Goal: Task Accomplishment & Management: Complete application form

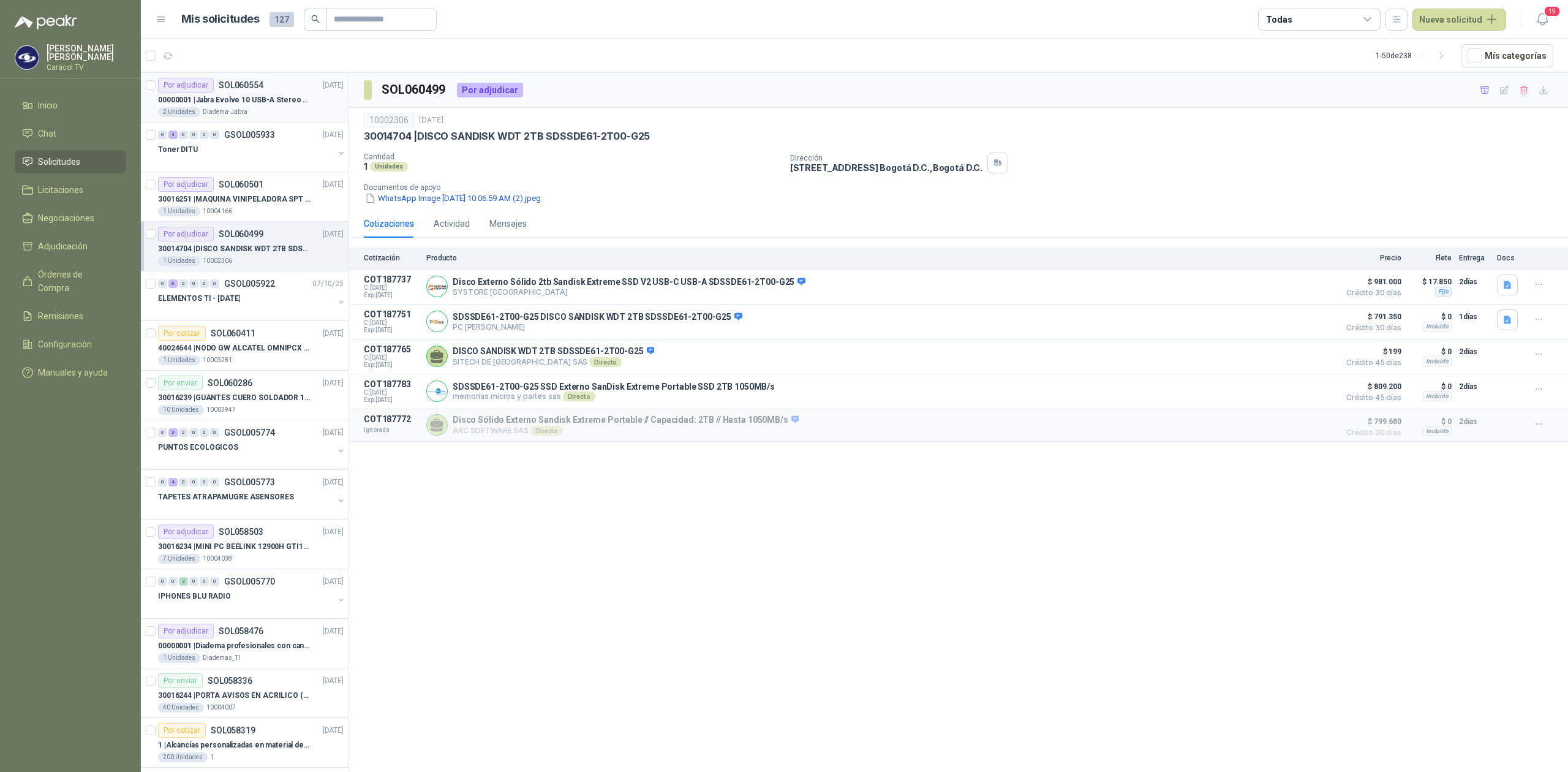
click at [226, 101] on p "00000001 | Jabra Evolve 10 USB-A Stereo HSC200" at bounding box center [234, 100] width 153 height 11
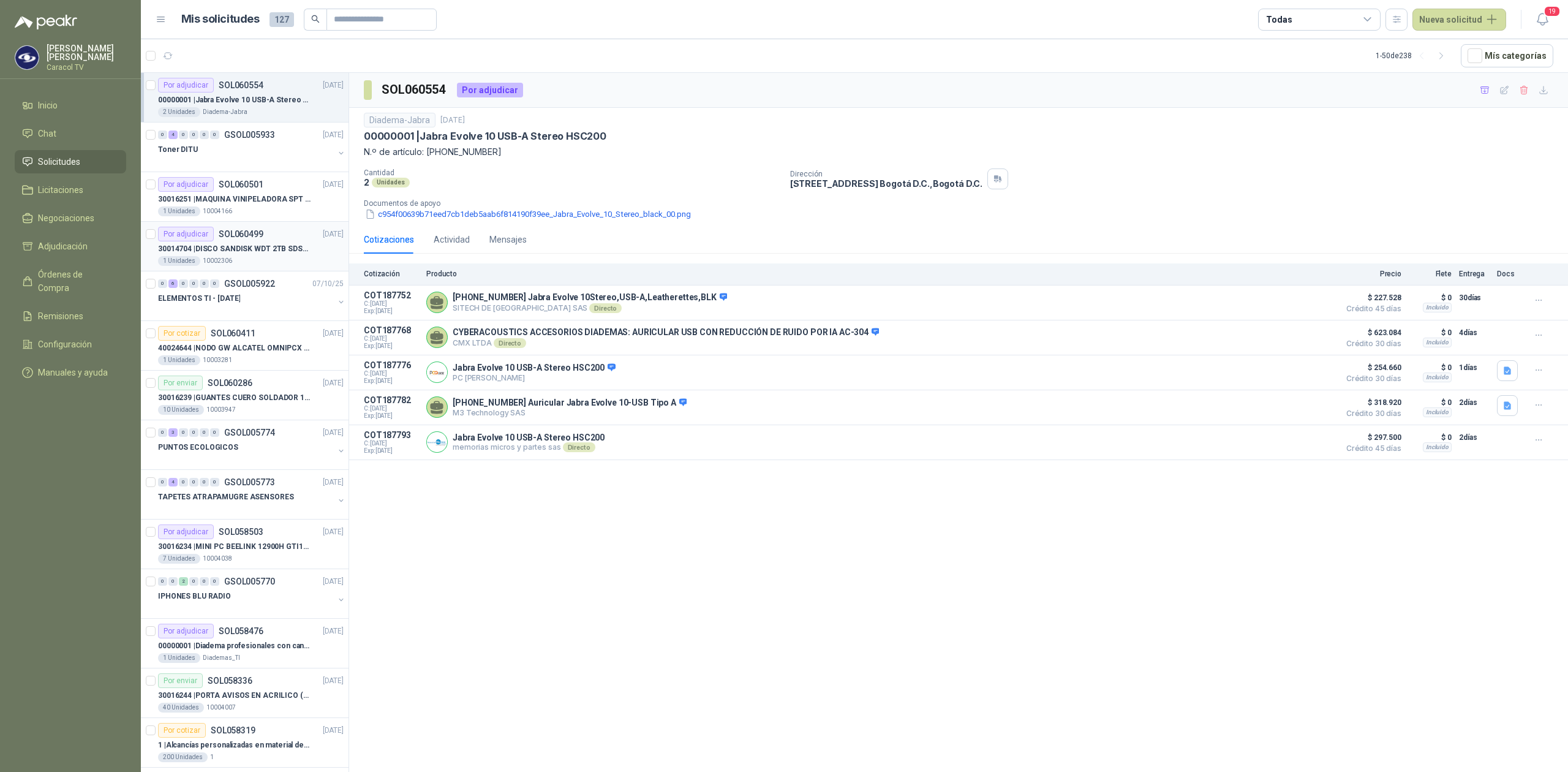
click at [262, 240] on div "Por adjudicar SOL060499 [DATE]" at bounding box center [250, 234] width 186 height 15
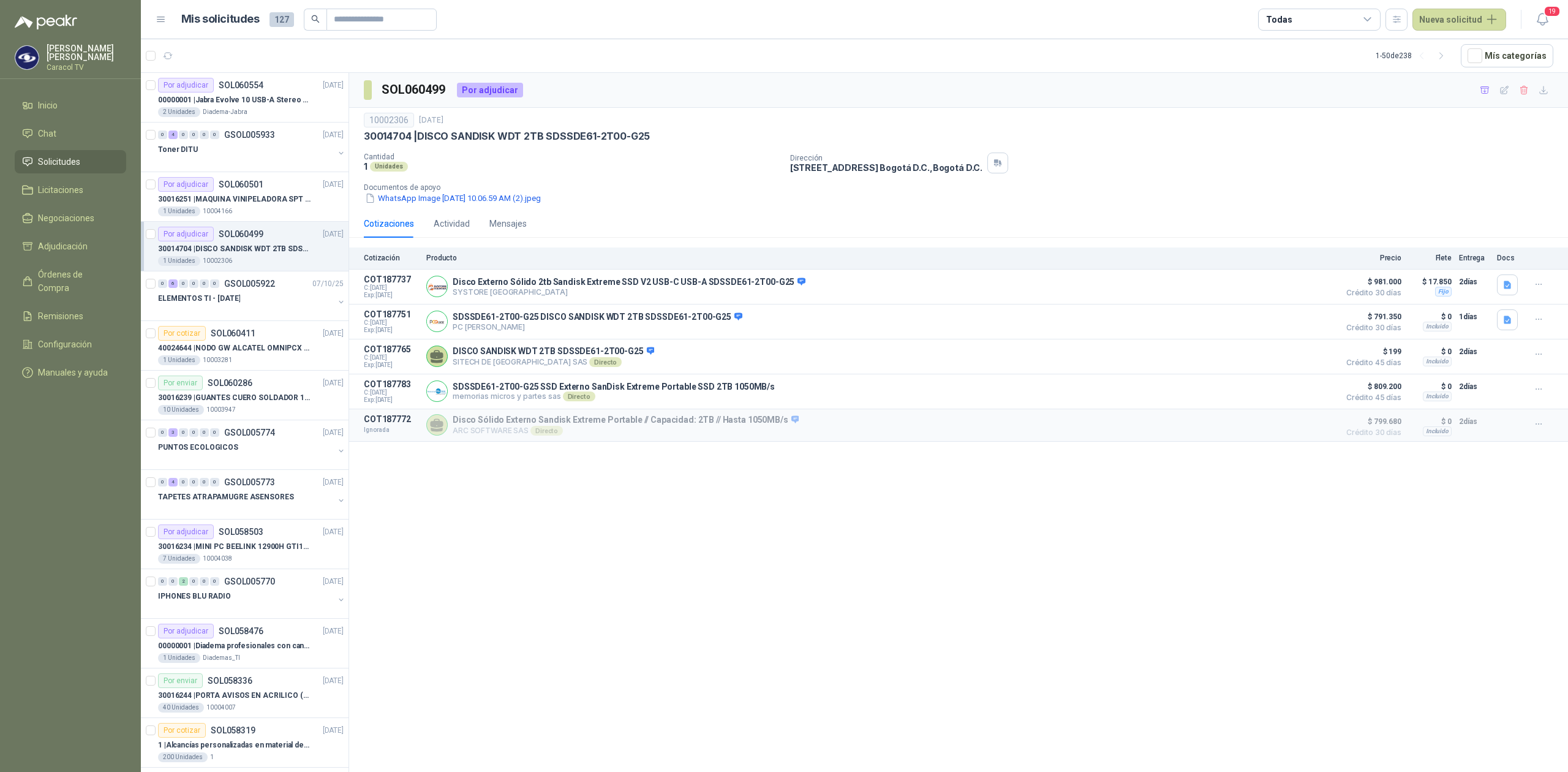
click at [52, 92] on menu "[PERSON_NAME] Caracol TV Inicio Chat Solicitudes Licitaciones Negociaciones Adj…" at bounding box center [70, 386] width 141 height 772
click at [50, 114] on link "Inicio" at bounding box center [70, 105] width 111 height 23
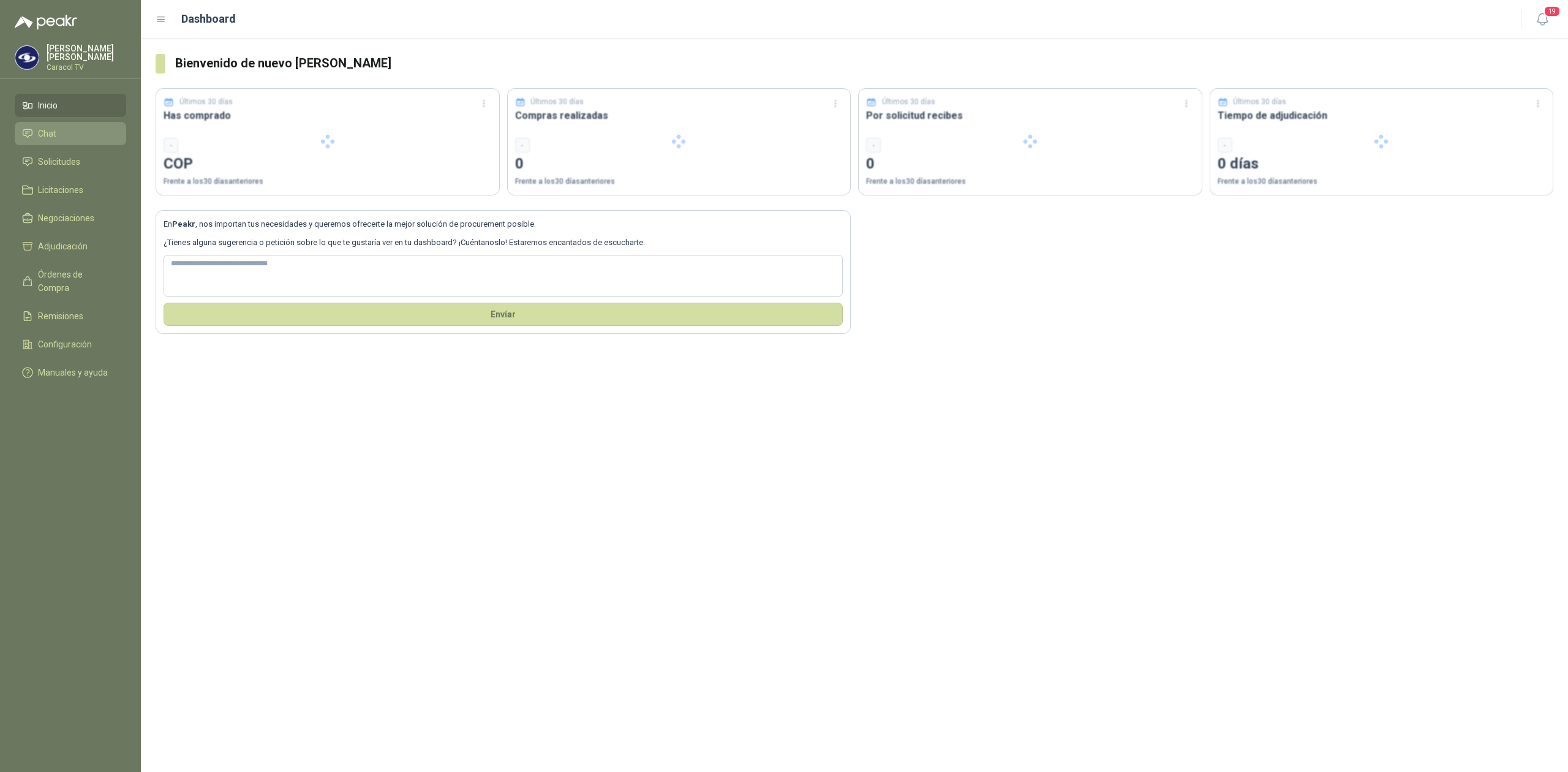
click at [45, 127] on span "Chat" at bounding box center [47, 133] width 18 height 13
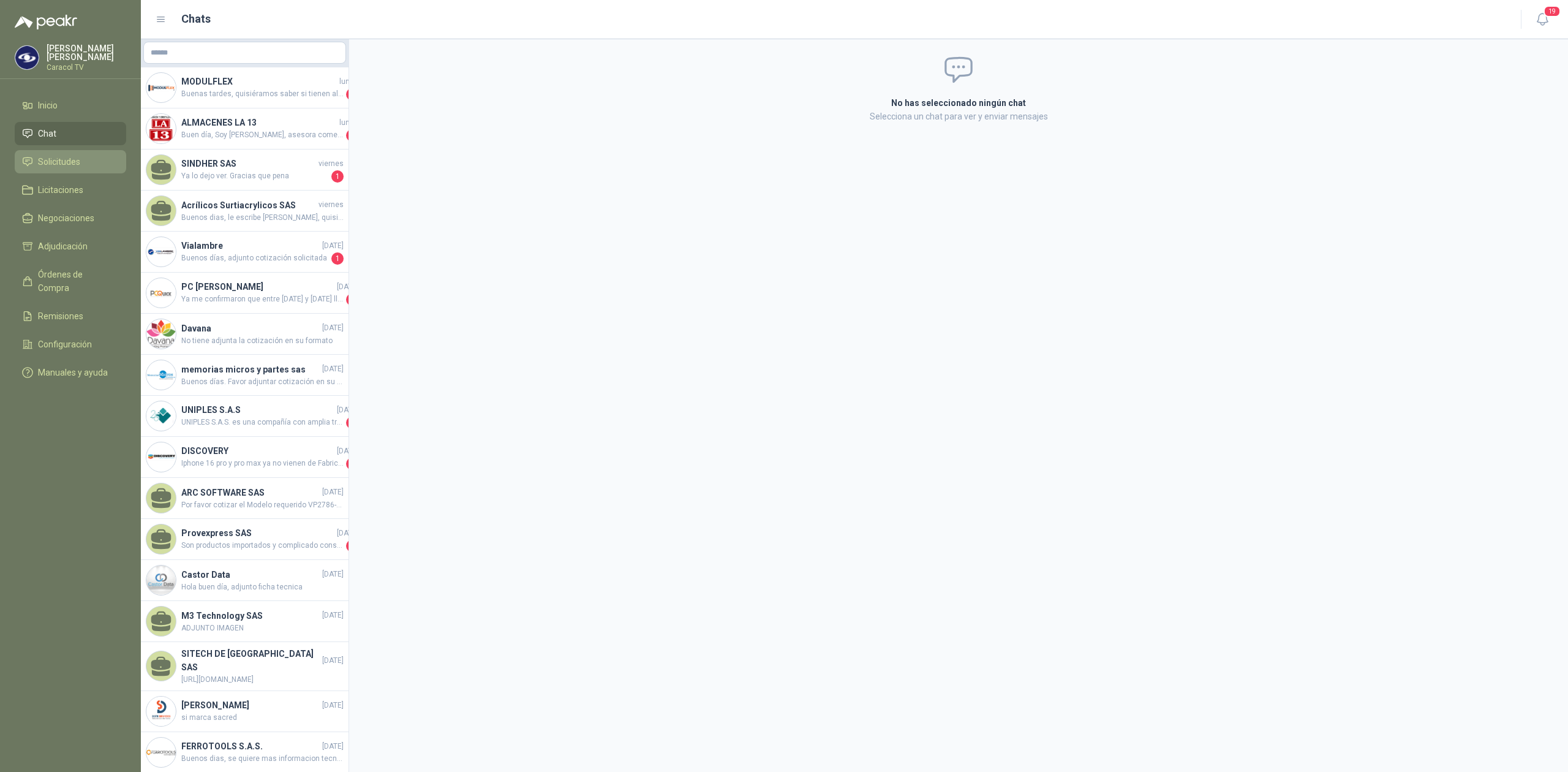
click at [57, 158] on span "Solicitudes" at bounding box center [59, 162] width 43 height 13
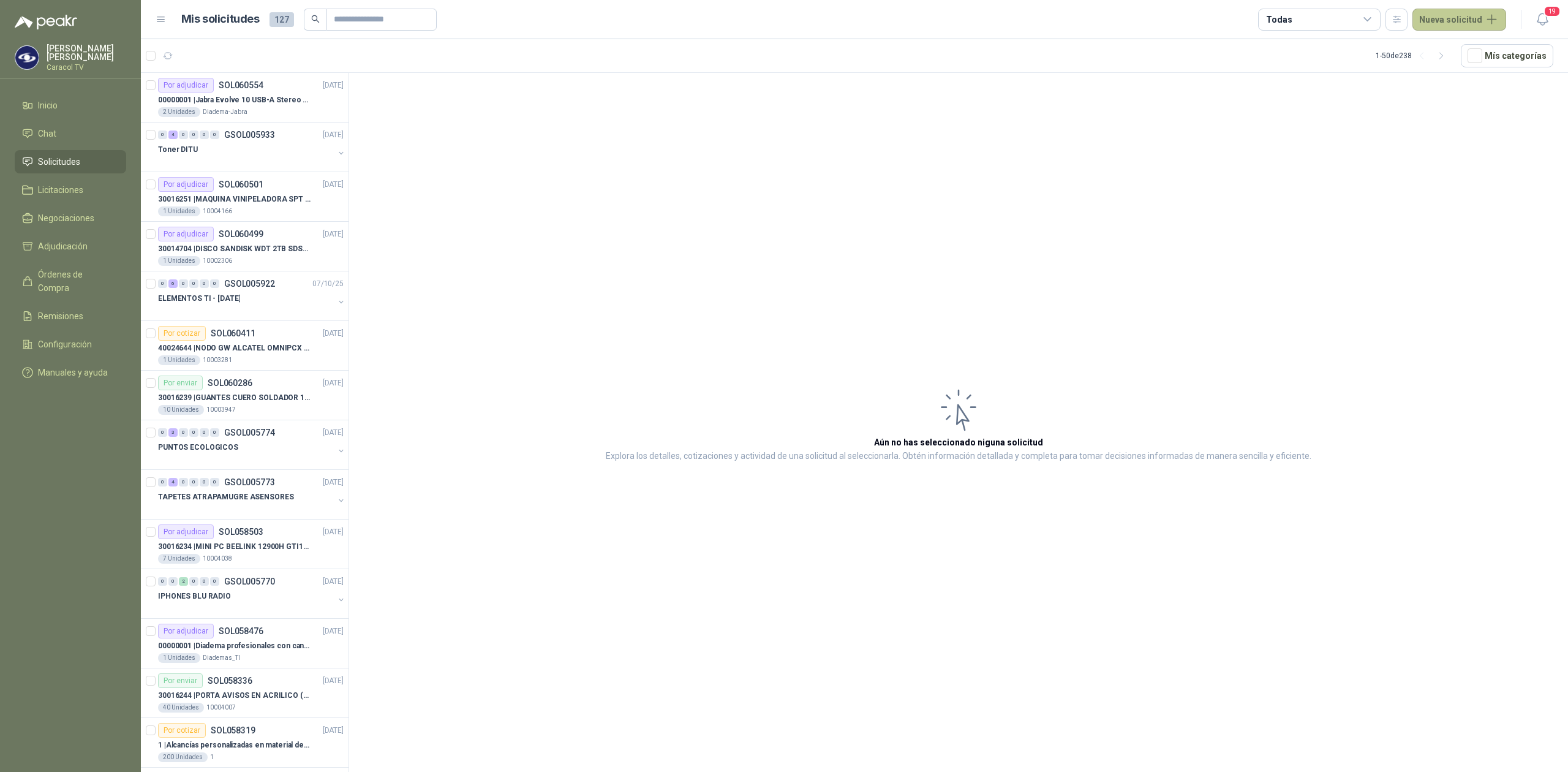
click at [1442, 18] on button "Nueva solicitud" at bounding box center [1459, 19] width 94 height 22
click at [1445, 40] on link "Solicitud" at bounding box center [1472, 48] width 104 height 21
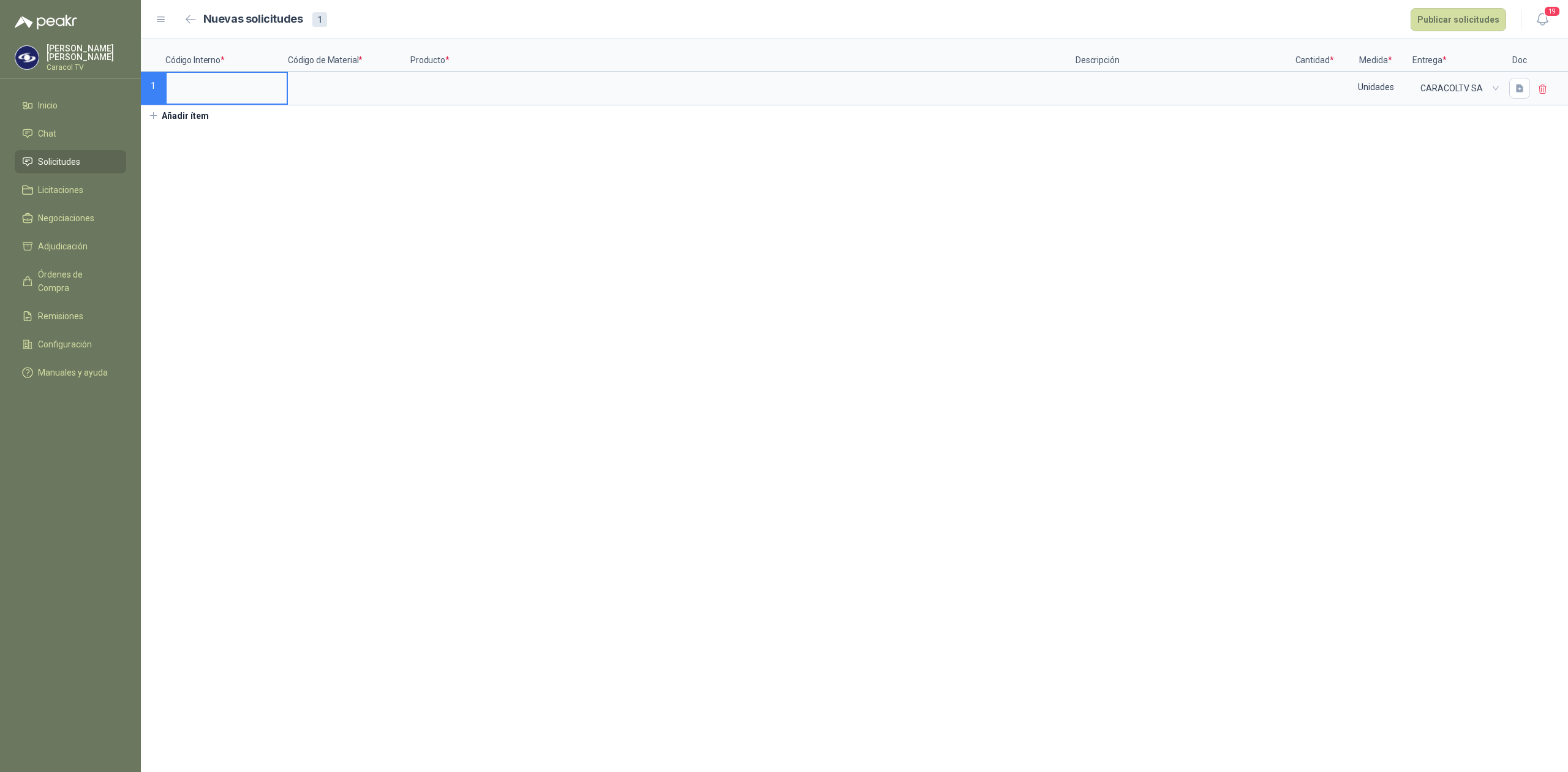
click at [82, 162] on li "Solicitudes" at bounding box center [70, 162] width 96 height 13
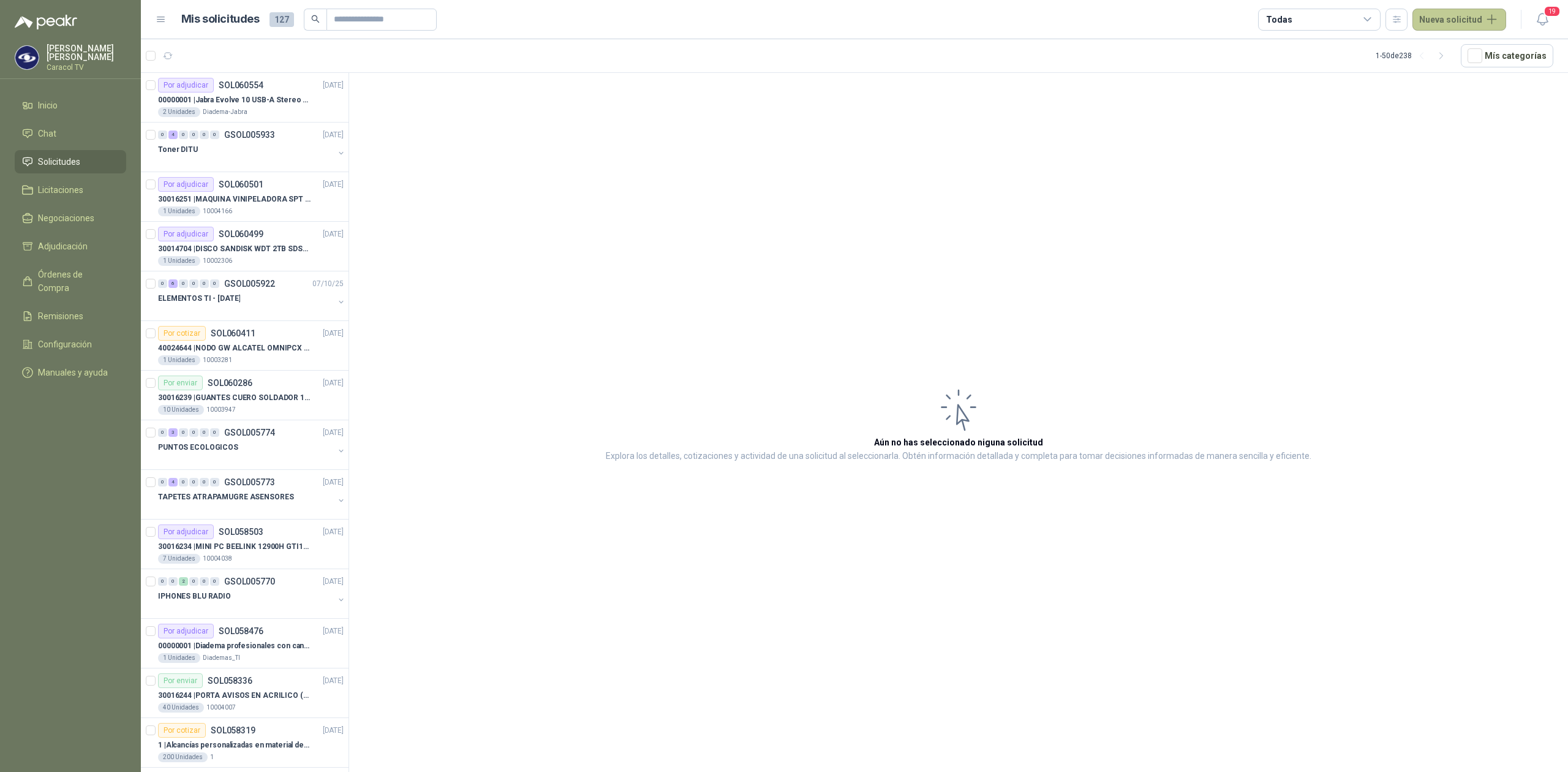
click at [1450, 20] on button "Nueva solicitud" at bounding box center [1459, 19] width 94 height 22
click at [1448, 44] on link "Solicitud" at bounding box center [1472, 48] width 104 height 21
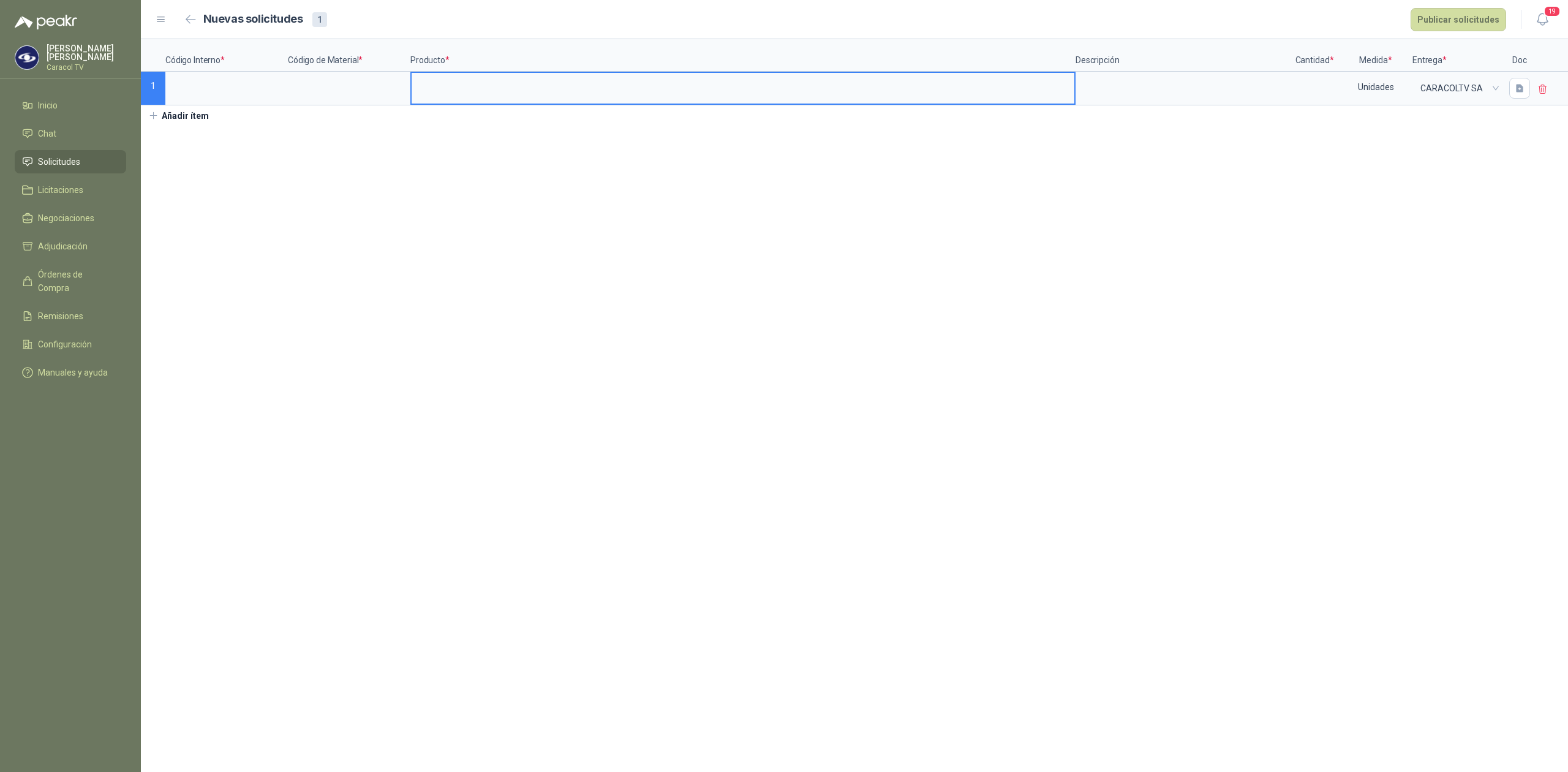
click at [480, 82] on input at bounding box center [743, 84] width 663 height 24
click at [665, 92] on input "**********" at bounding box center [743, 84] width 663 height 24
type input "**********"
click at [304, 109] on div "**********" at bounding box center [854, 83] width 1427 height 87
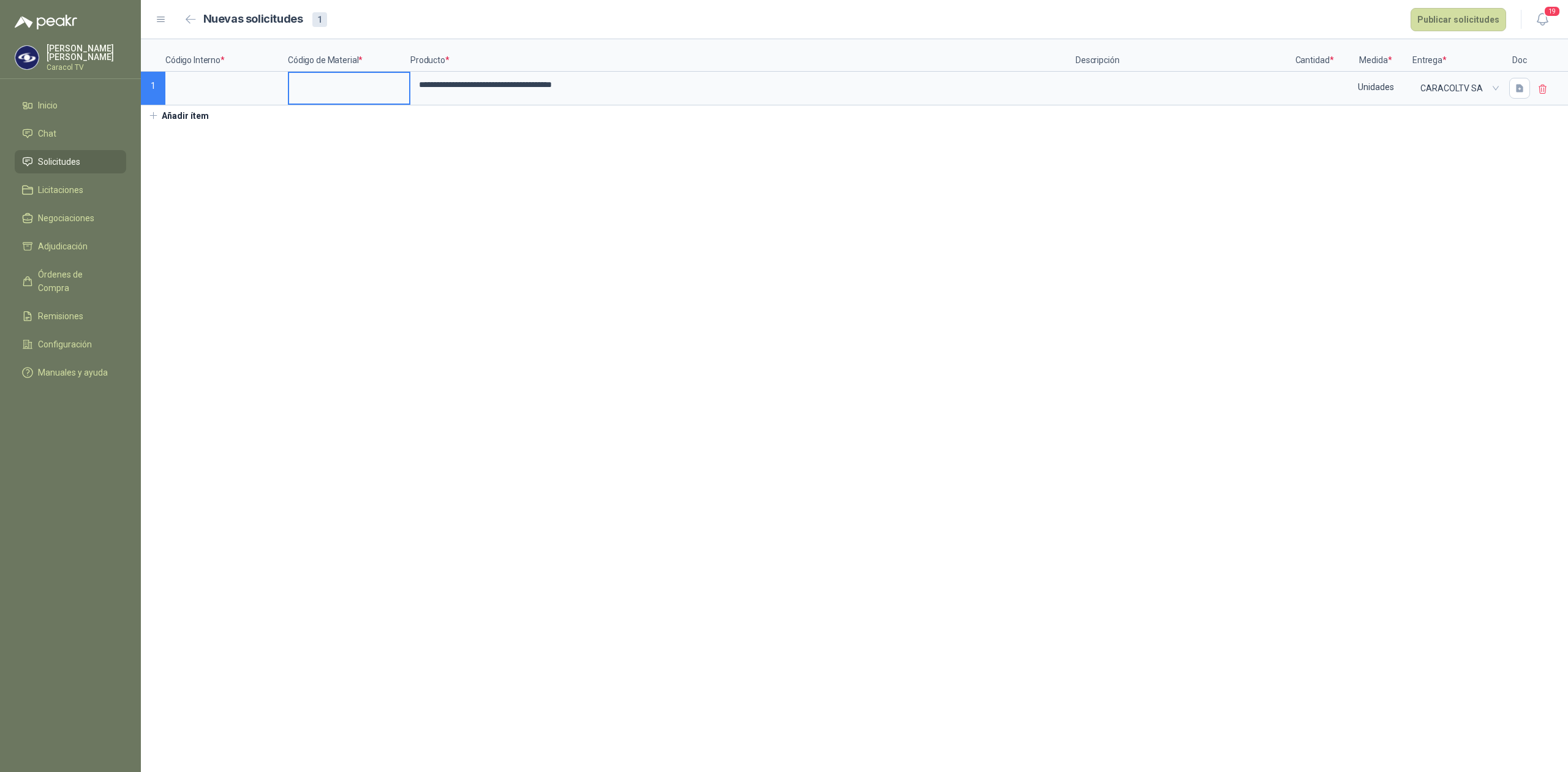
click at [317, 88] on input at bounding box center [349, 84] width 120 height 24
click at [208, 89] on input at bounding box center [226, 84] width 120 height 24
click at [1186, 74] on textarea at bounding box center [1182, 87] width 212 height 28
click at [1319, 89] on input at bounding box center [1314, 84] width 47 height 24
type input "**"
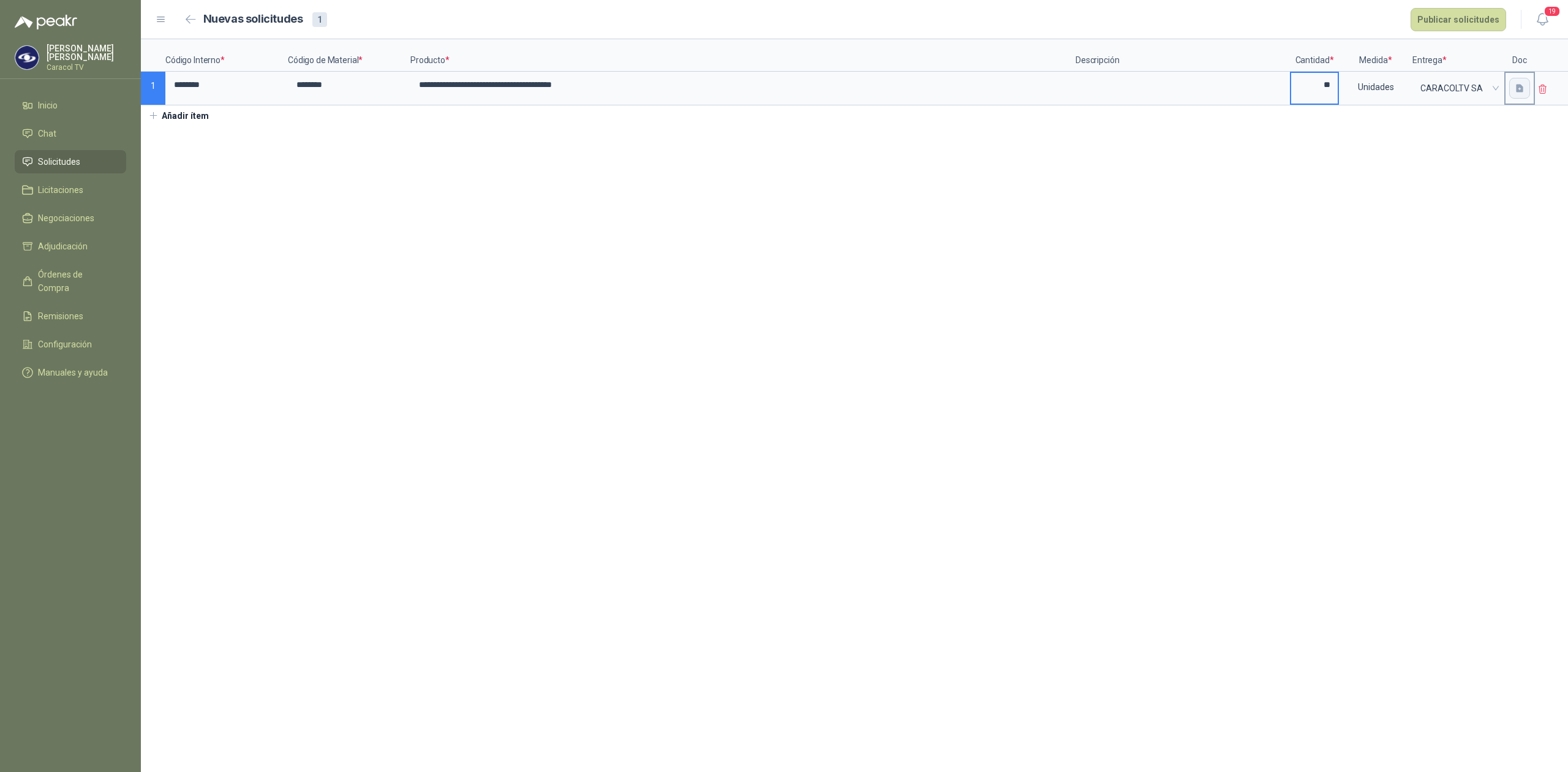
click at [1525, 87] on button "button" at bounding box center [1519, 88] width 20 height 20
click at [1467, 159] on div "Cargar archivo" at bounding box center [1454, 170] width 56 height 25
click at [1463, 170] on div "Cargar archivo" at bounding box center [1454, 170] width 56 height 25
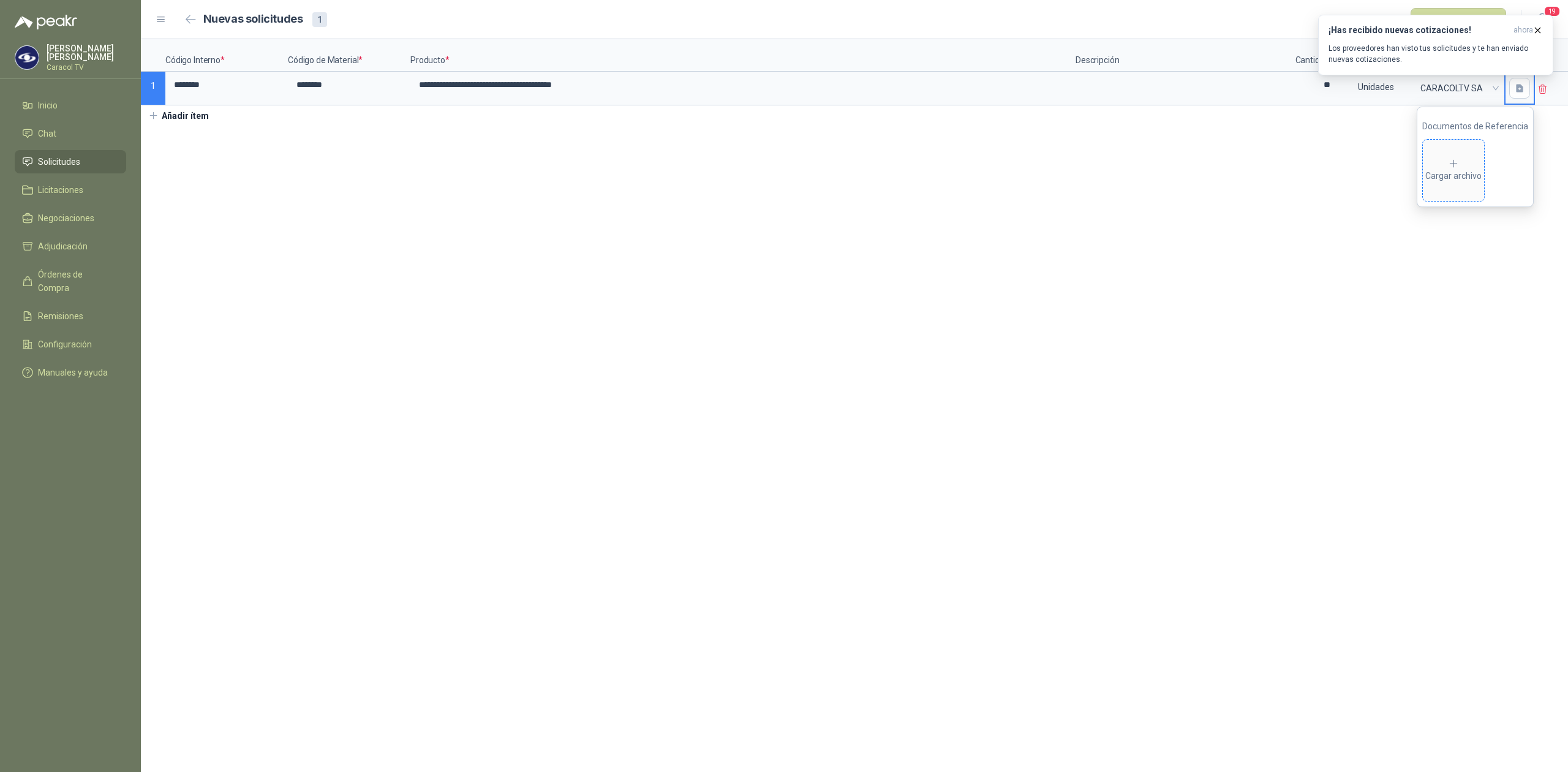
click at [1440, 164] on div "Cargar archivo" at bounding box center [1454, 170] width 56 height 25
click at [1539, 30] on icon "button" at bounding box center [1538, 30] width 5 height 5
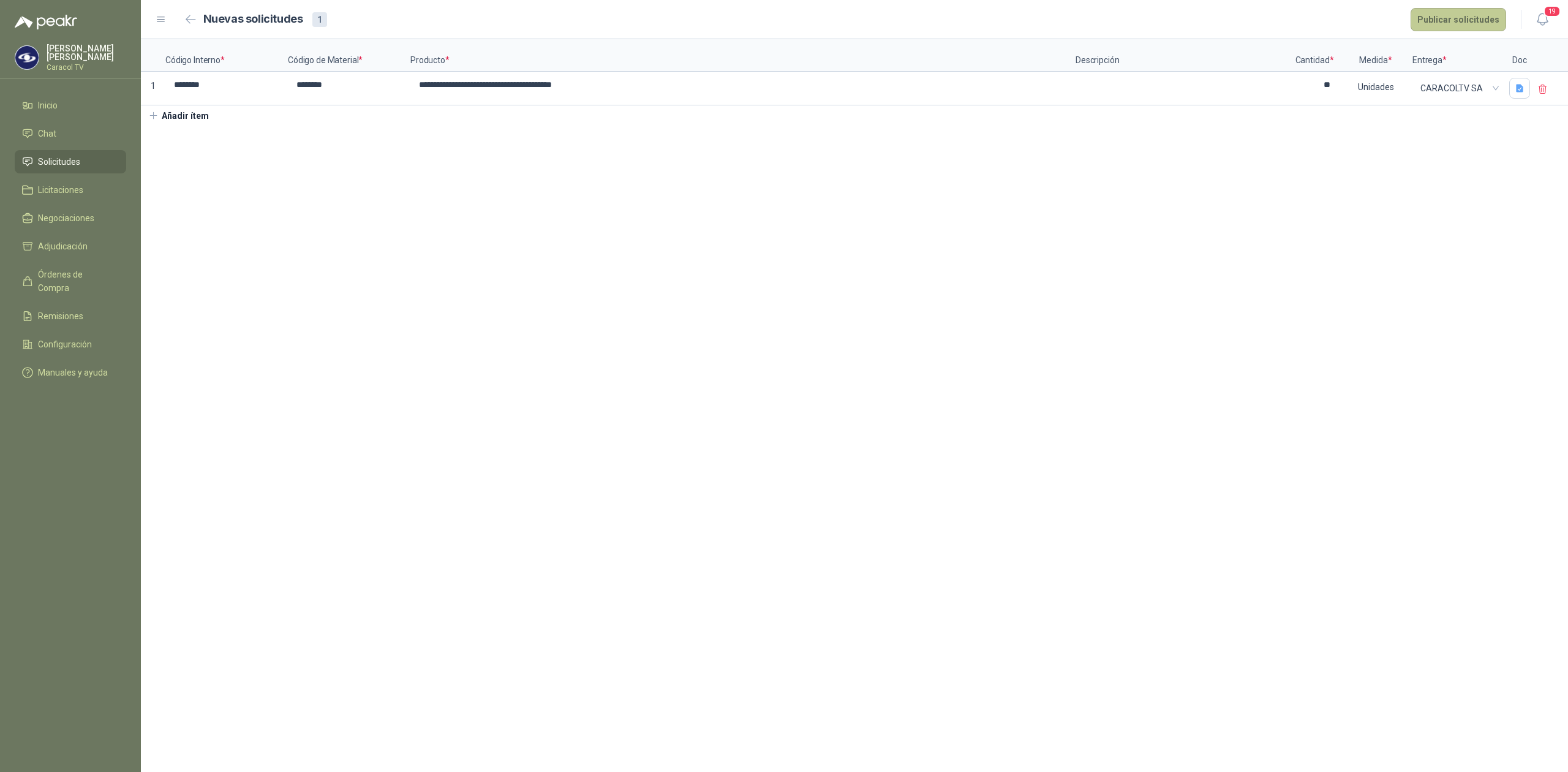
click at [1460, 25] on button "Publicar solicitudes" at bounding box center [1458, 20] width 96 height 23
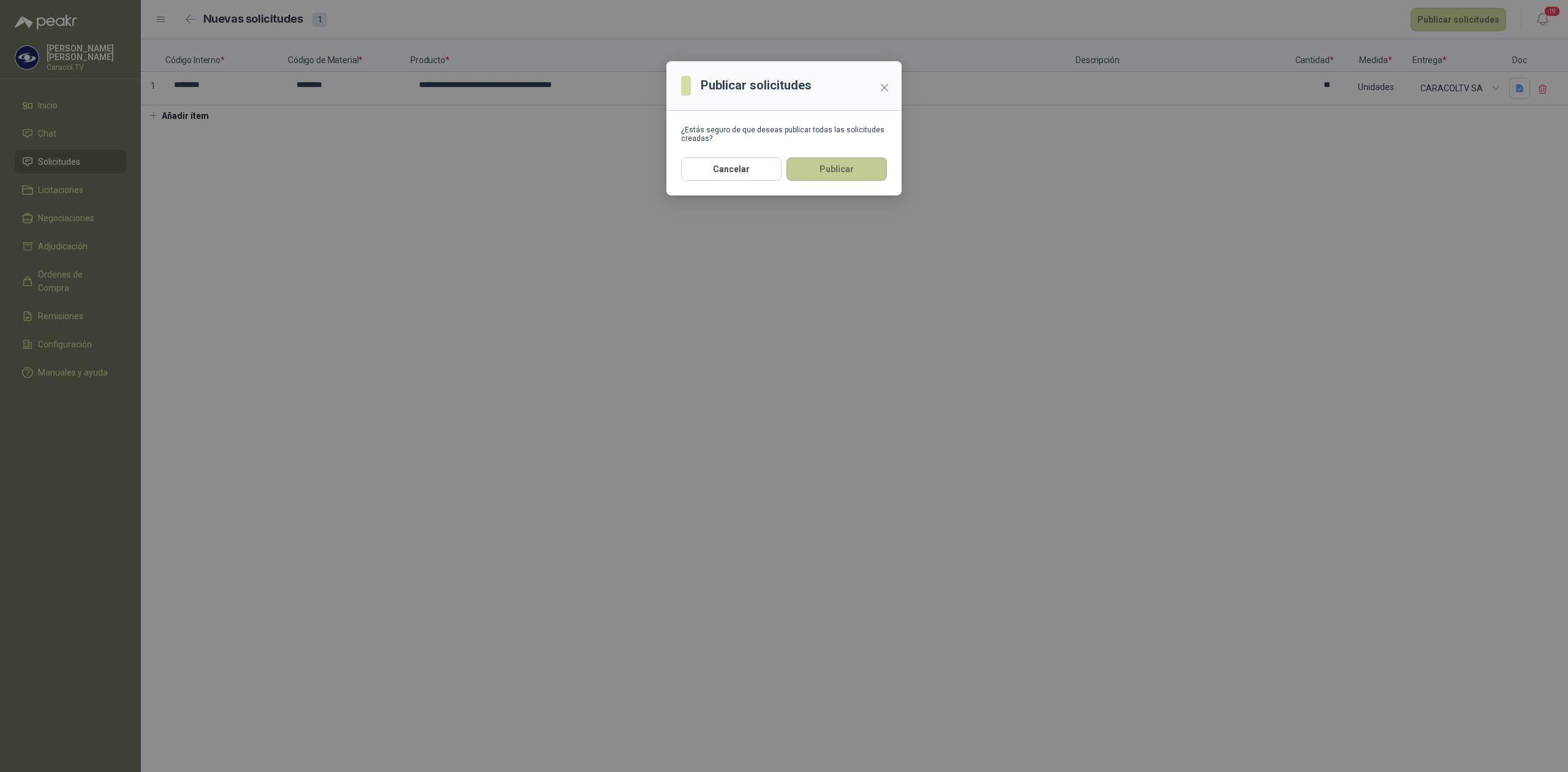
click at [836, 173] on button "Publicar" at bounding box center [836, 169] width 101 height 23
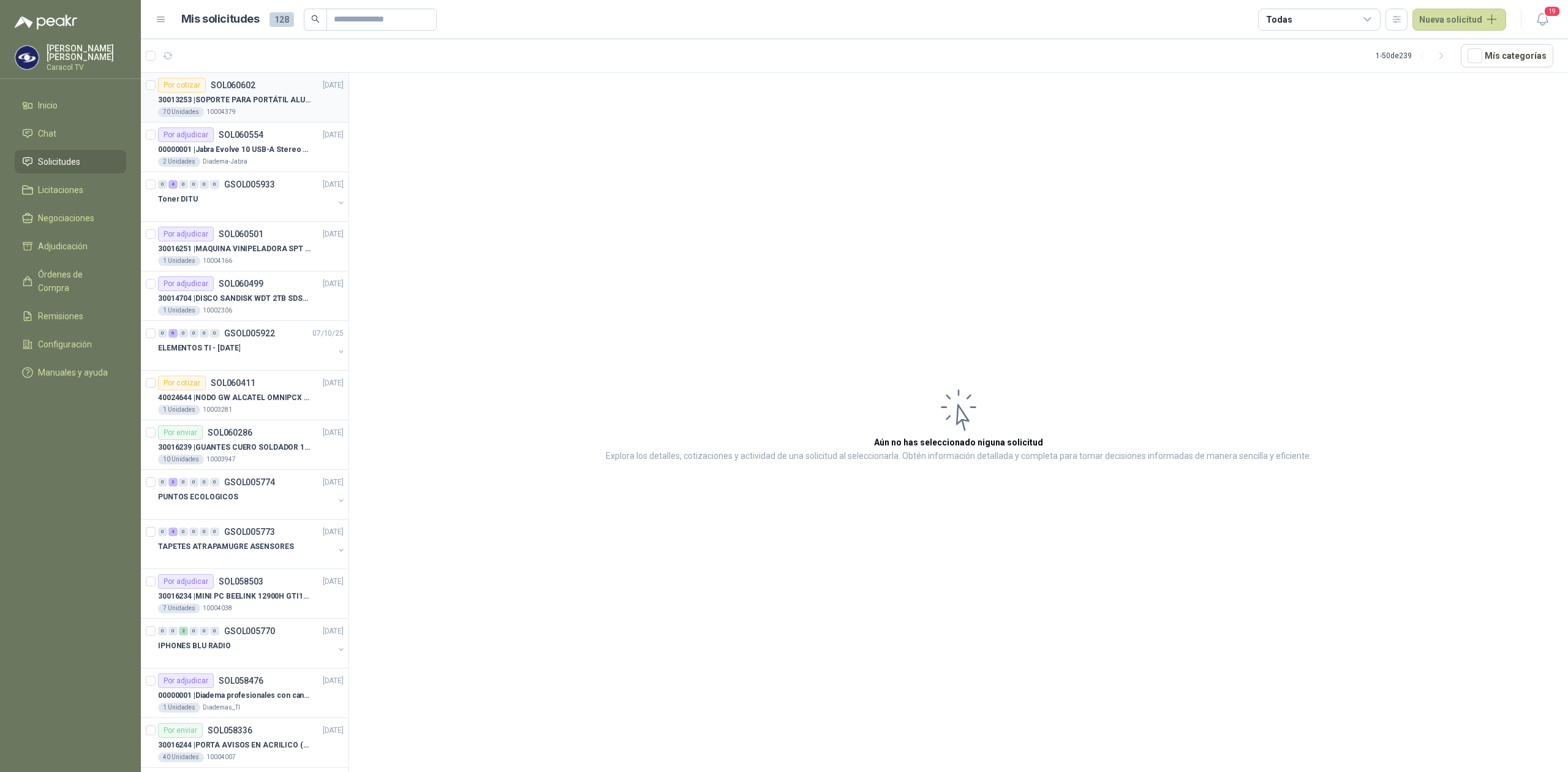
click at [260, 109] on div "70 Unidades 10004379" at bounding box center [250, 112] width 186 height 10
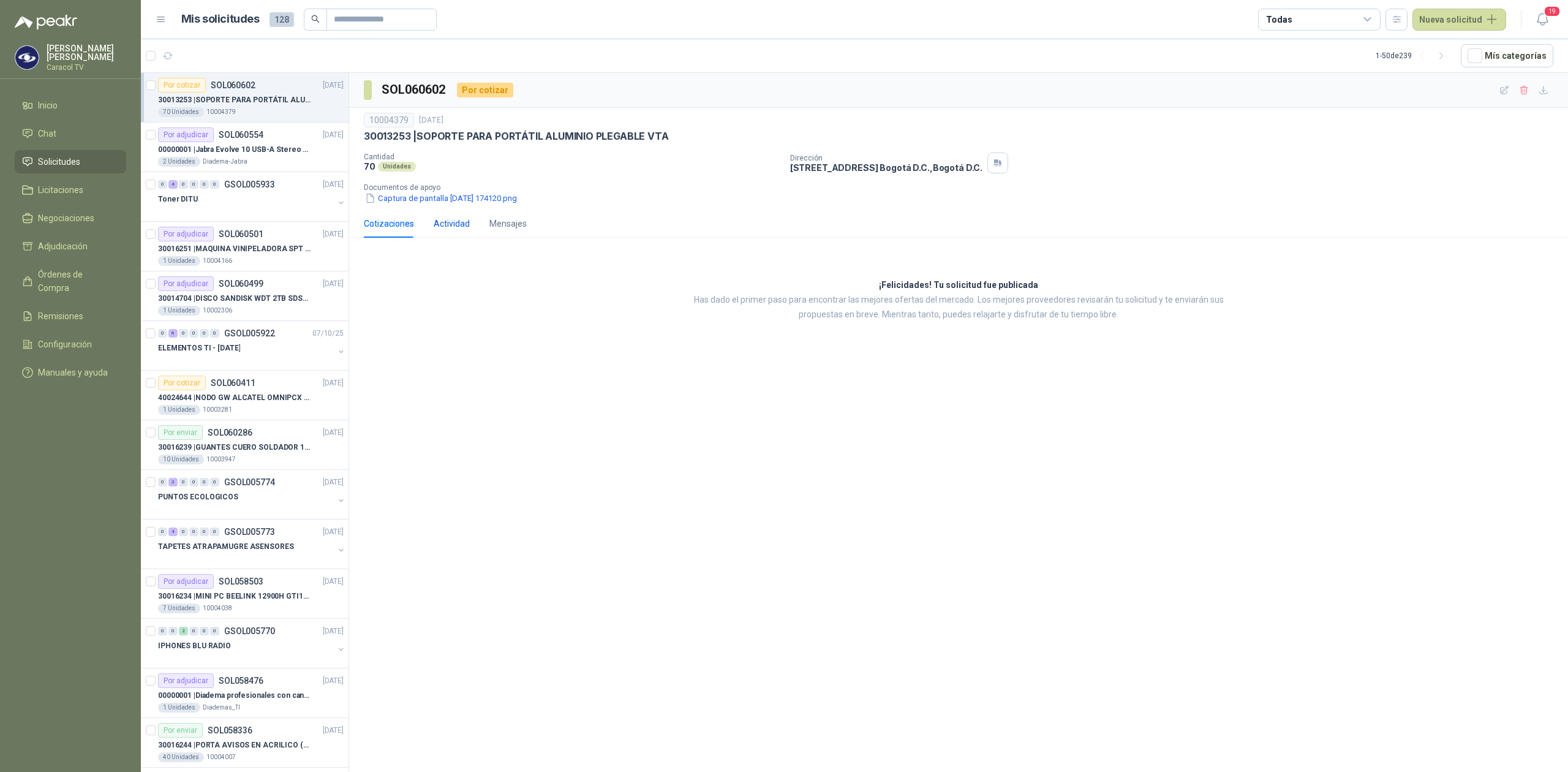
click at [458, 218] on div "Actividad" at bounding box center [451, 223] width 36 height 13
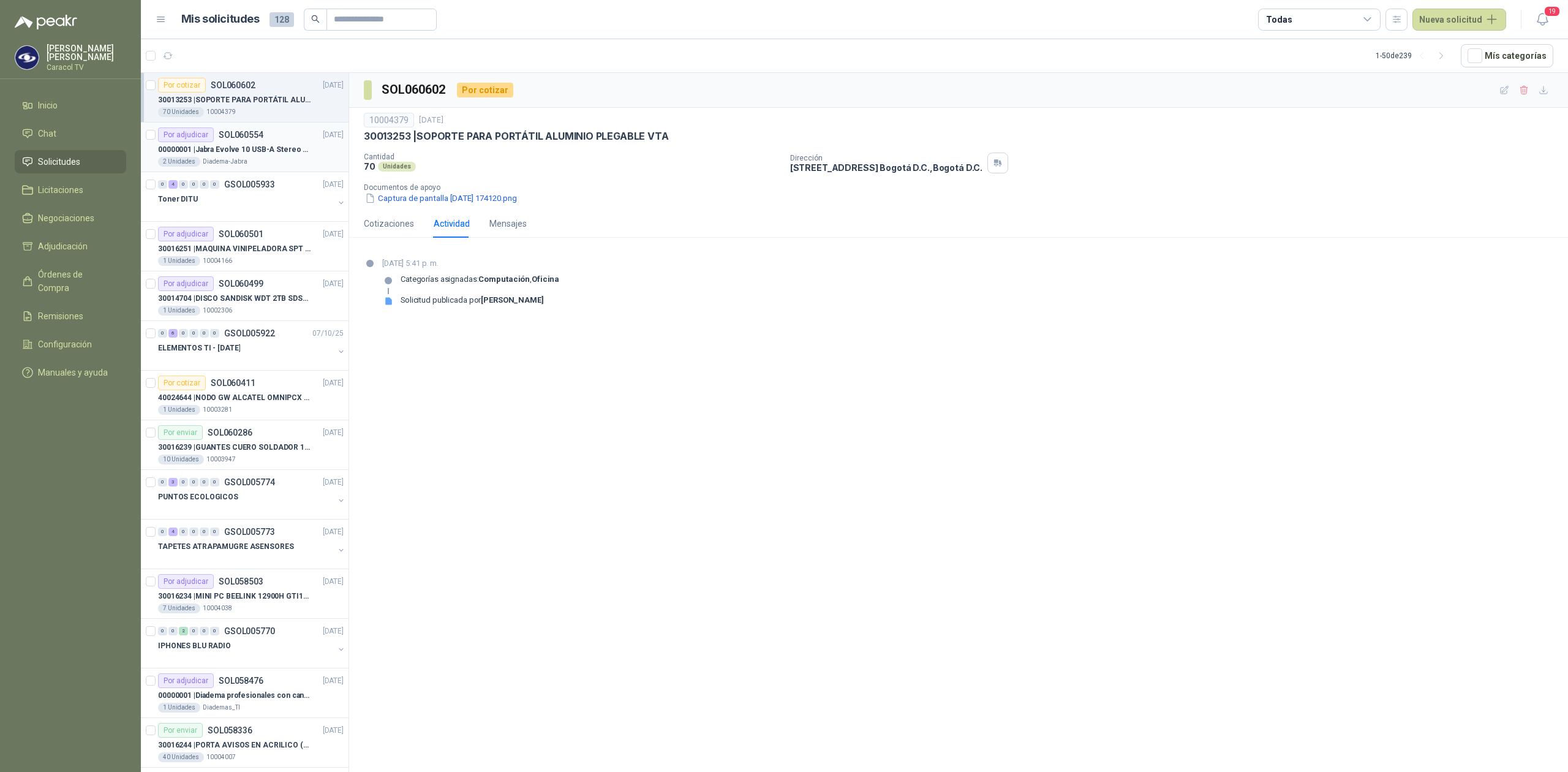
click at [243, 146] on p "00000001 | Jabra Evolve 10 USB-A Stereo HSC200" at bounding box center [234, 150] width 153 height 11
